Goal: Communication & Community: Answer question/provide support

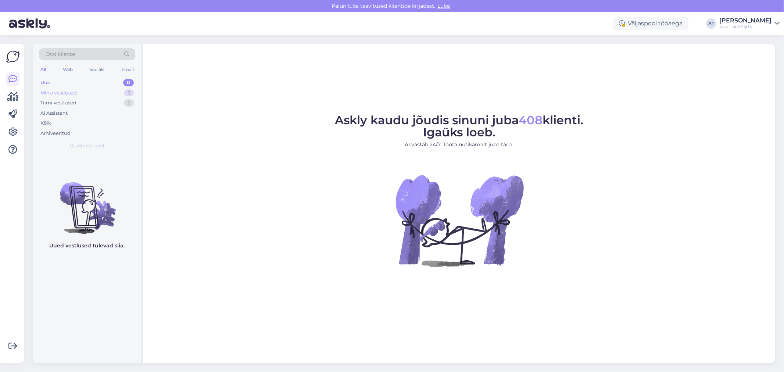
click at [83, 93] on div "Minu vestlused 3" at bounding box center [87, 93] width 96 height 10
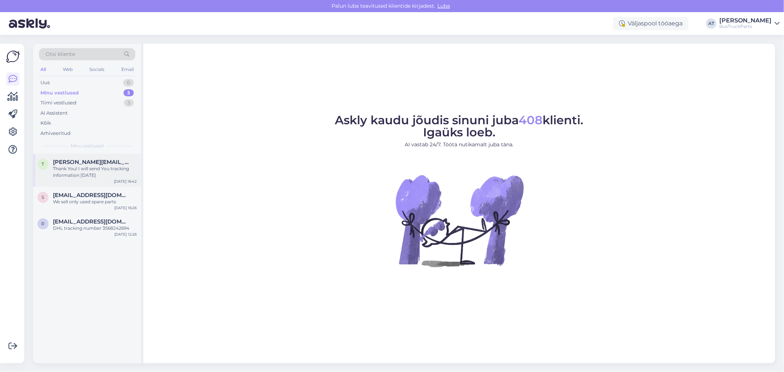
click at [103, 164] on span "[PERSON_NAME][EMAIL_ADDRESS][DOMAIN_NAME]" at bounding box center [91, 162] width 76 height 7
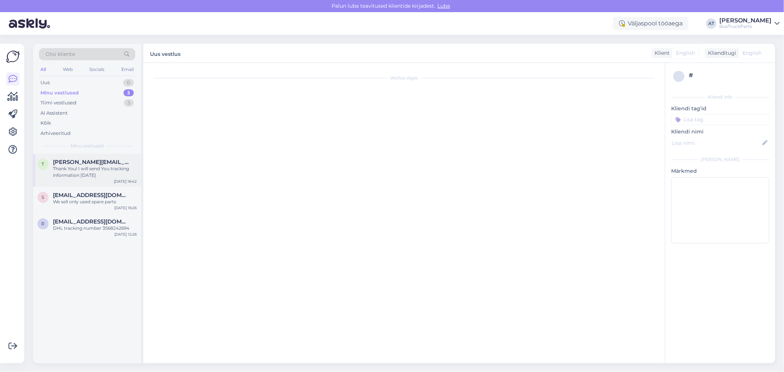
scroll to position [926, 0]
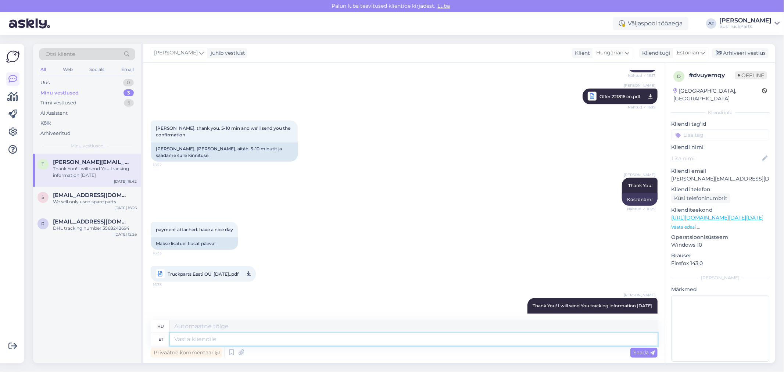
click at [295, 340] on textarea at bounding box center [414, 339] width 488 height 12
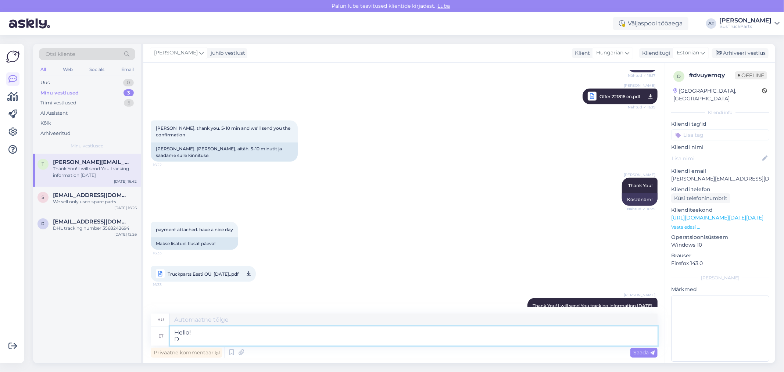
type textarea "Hello! DP"
type textarea "Helló!"
type textarea "Hello! DPD tr"
type textarea "Szia! DPD"
type textarea "Hello! DPD tracking num"
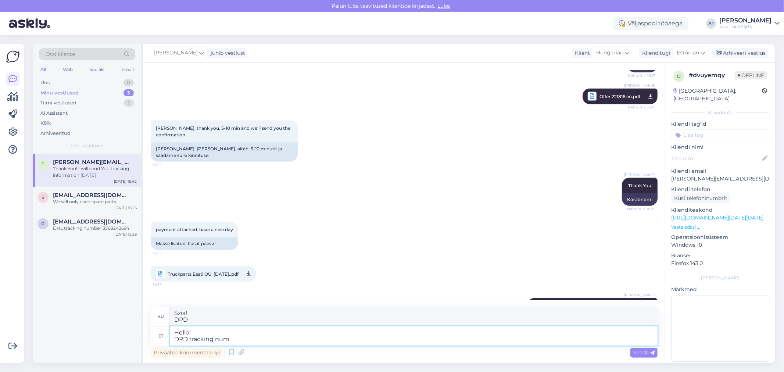
type textarea "Üdvözlet! DPD követés"
type textarea "Hello! DPD tracking numner"
type textarea "Üdvözlöm! DPD követési szám"
click at [272, 337] on textarea "Hello! DPD tracking number" at bounding box center [414, 335] width 488 height 19
paste textarea "05605564914196"
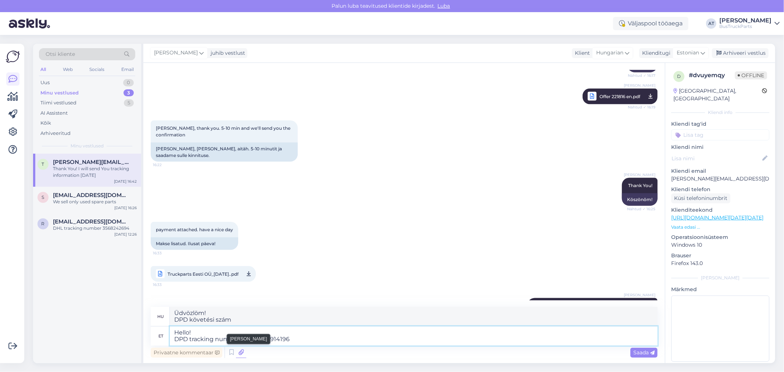
type textarea "Hello! DPD tracking number 05605564914196"
click at [243, 354] on icon at bounding box center [241, 352] width 10 height 11
type textarea "Üdvözlöm! DPD követési szám 05605564914196"
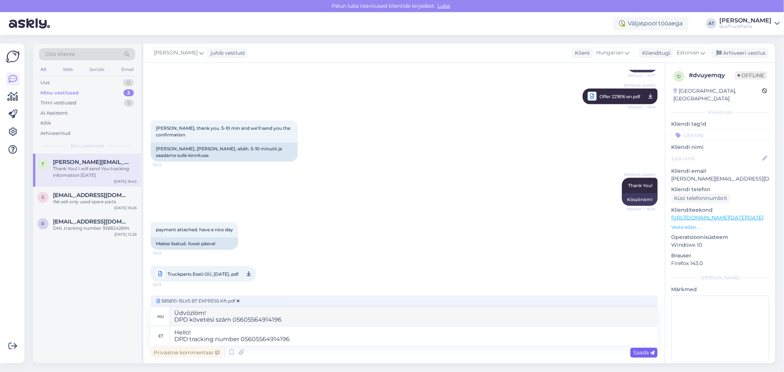
click at [643, 353] on span "Saada" at bounding box center [643, 352] width 21 height 7
